Goal: Information Seeking & Learning: Learn about a topic

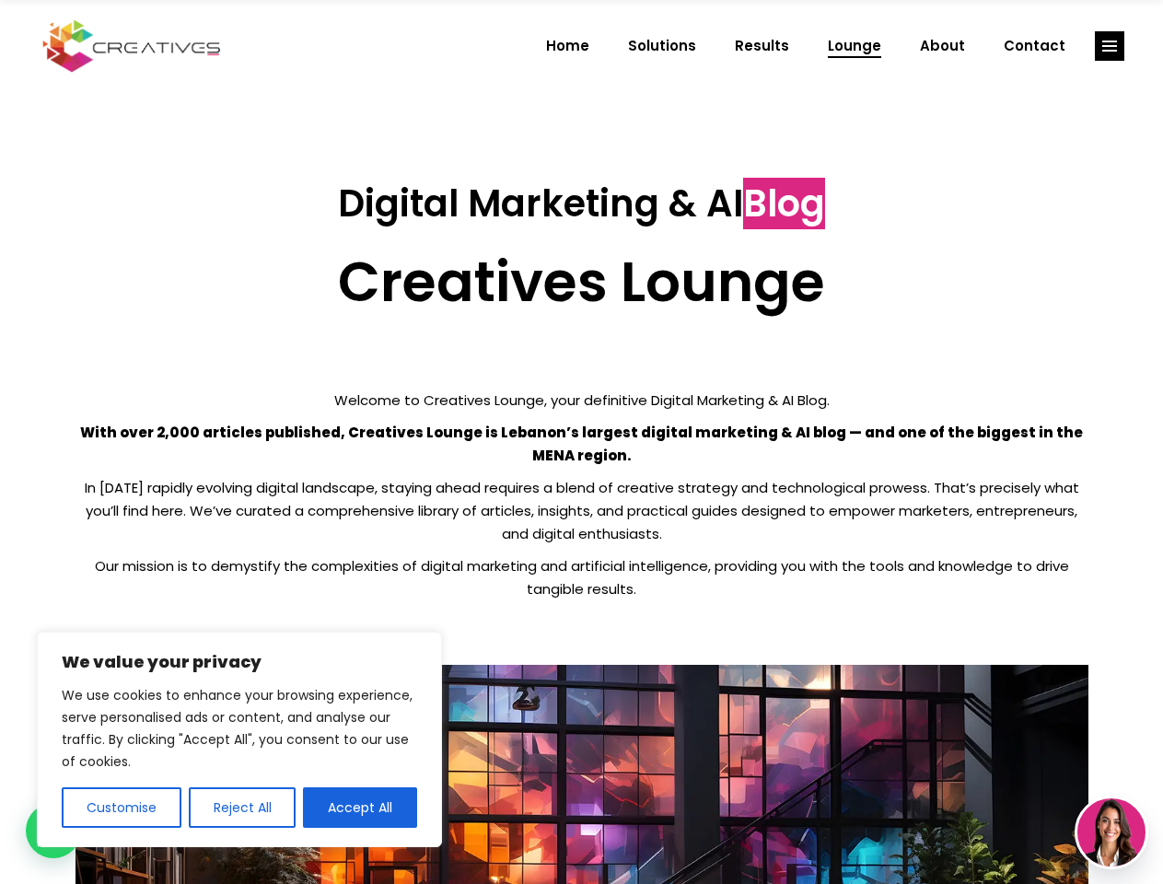
click at [581, 442] on p "With over 2,000 articles published, Creatives Lounge is Lebanon’s largest digit…" at bounding box center [582, 444] width 1013 height 46
click at [121, 808] on button "Customise" at bounding box center [122, 808] width 120 height 41
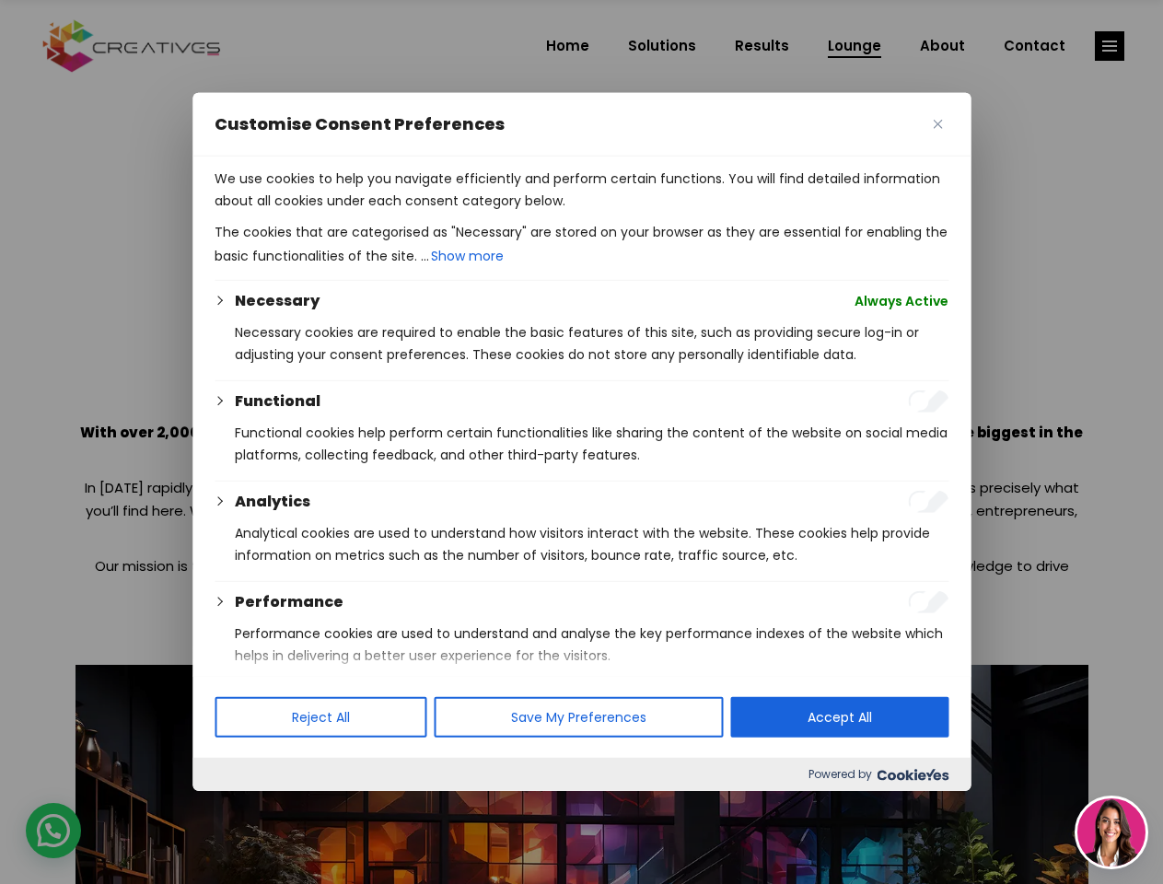
click at [241, 808] on div at bounding box center [581, 442] width 1163 height 884
click at [1110, 46] on div at bounding box center [581, 442] width 1163 height 884
click at [1112, 833] on img at bounding box center [1112, 833] width 68 height 68
